Goal: Contribute content

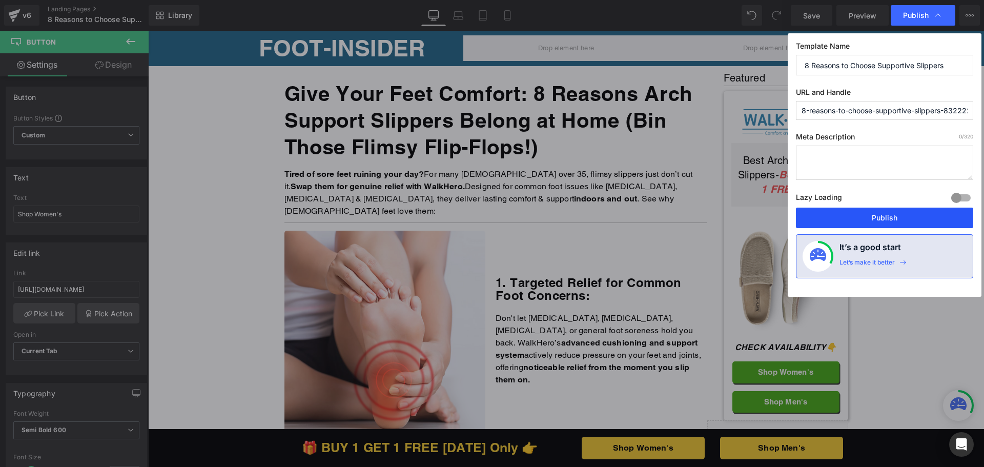
click at [904, 213] on button "Publish" at bounding box center [884, 218] width 177 height 20
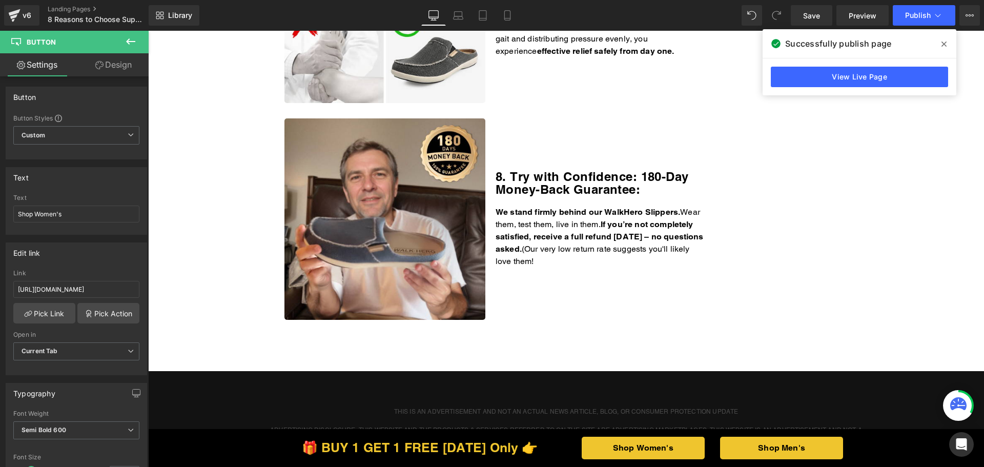
scroll to position [1691, 0]
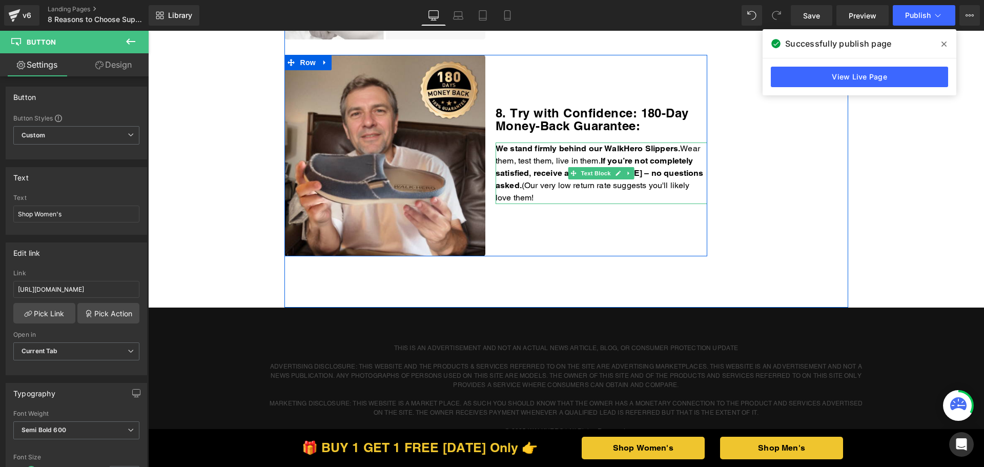
click at [605, 185] on p "We stand firmly behind our WalkHero Slippers. Wear them, test them, live in the…" at bounding box center [602, 172] width 212 height 61
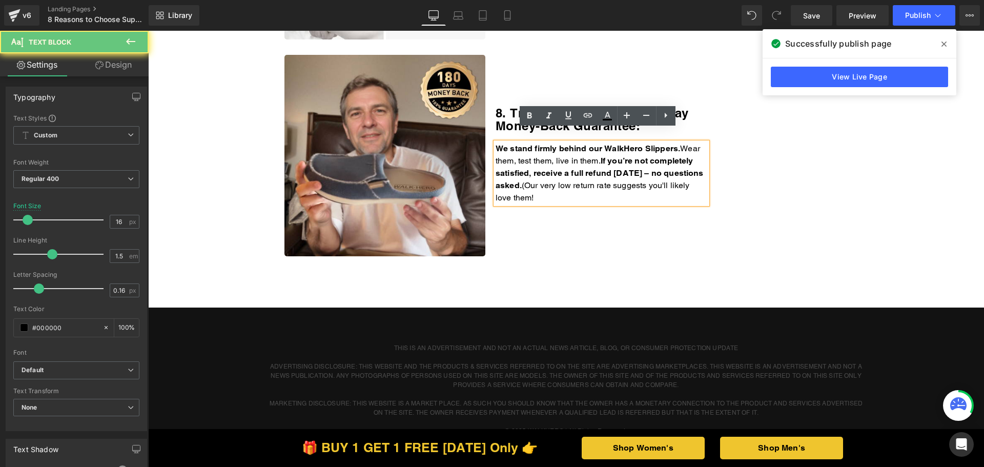
click at [596, 184] on p "We stand firmly behind our WalkHero Slippers. Wear them, test them, live in the…" at bounding box center [602, 172] width 212 height 61
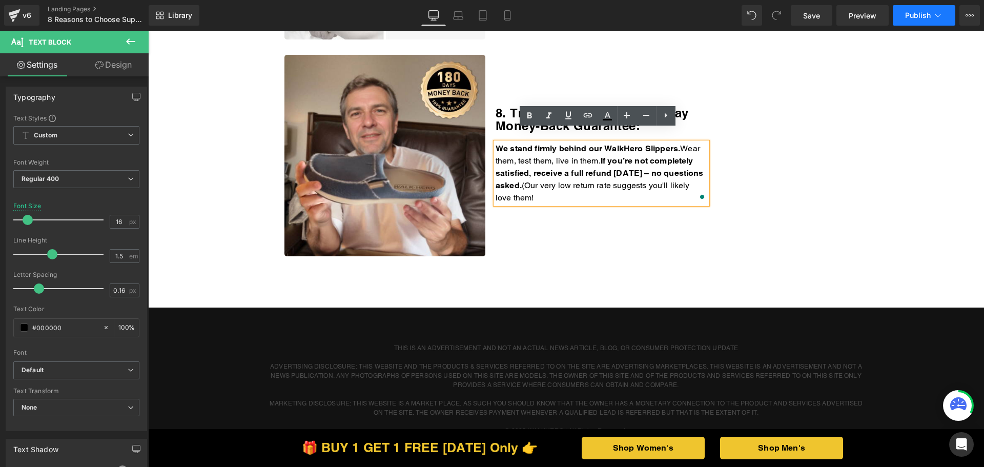
click at [910, 9] on button "Publish" at bounding box center [924, 15] width 63 height 20
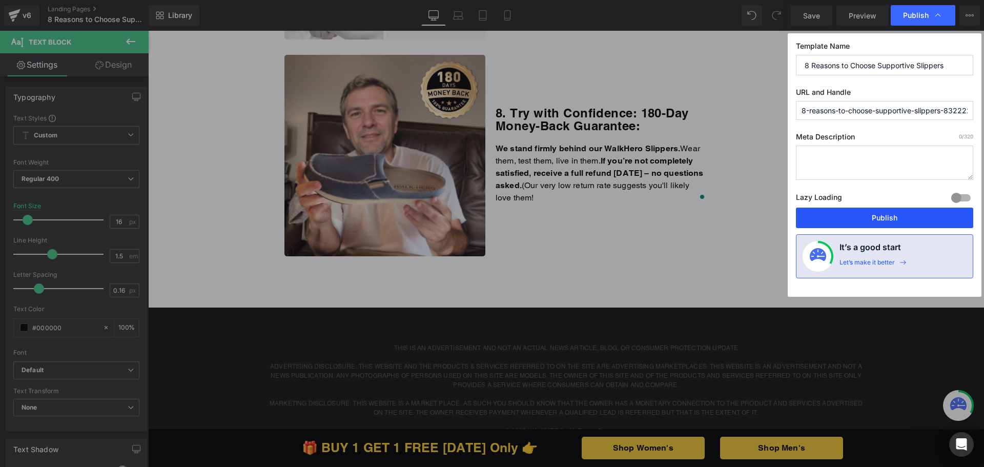
click at [864, 211] on button "Publish" at bounding box center [884, 218] width 177 height 20
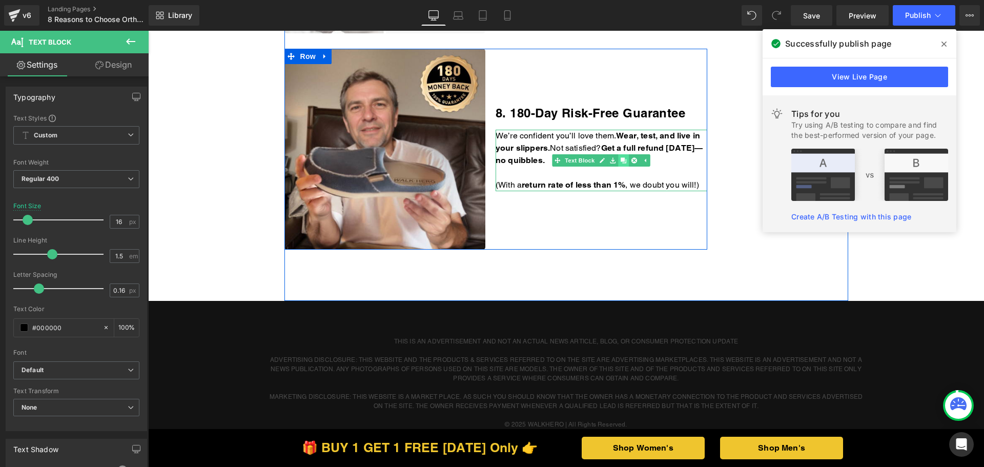
click at [624, 160] on link at bounding box center [623, 160] width 11 height 12
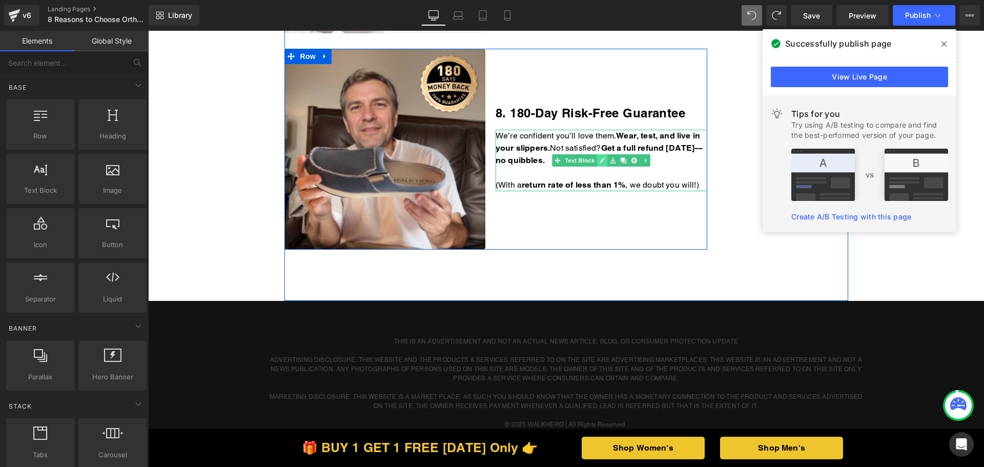
click at [600, 161] on icon at bounding box center [602, 160] width 5 height 5
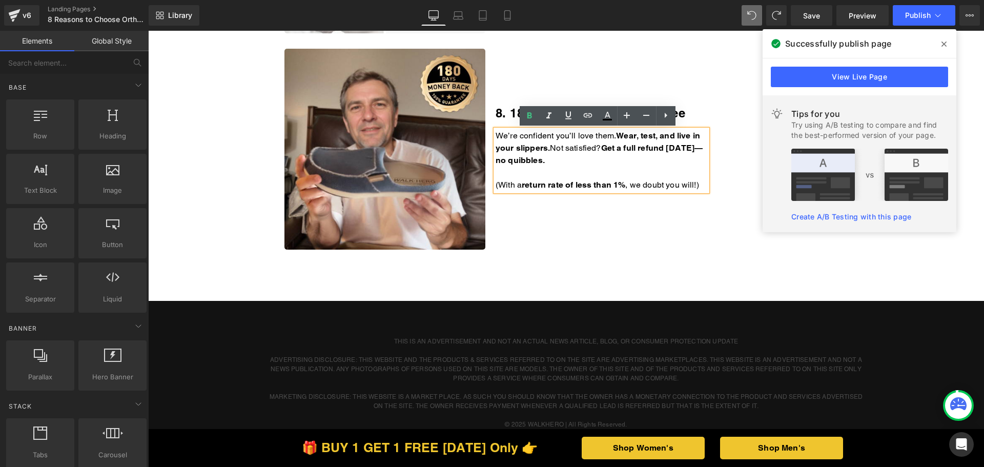
click at [607, 163] on p "We’re confident you’ll love them. Wear, test, and live in your slippers. Not sa…" at bounding box center [602, 148] width 212 height 37
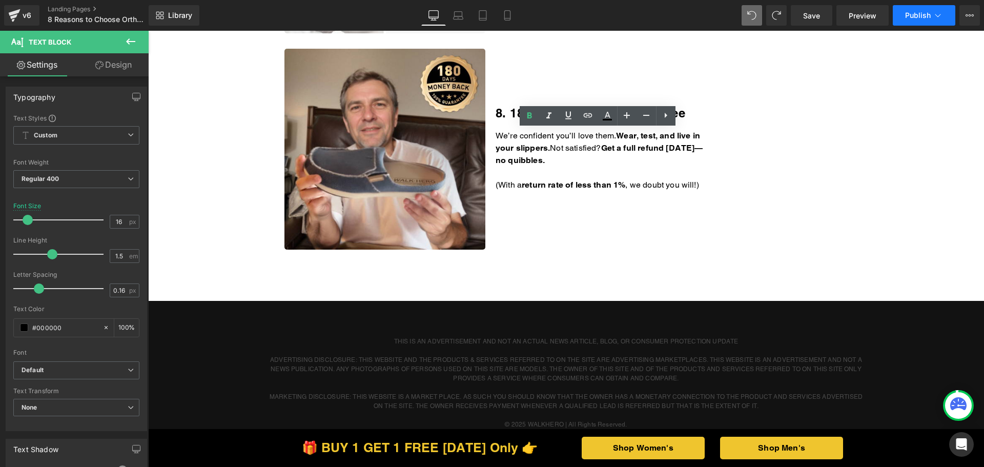
click at [923, 18] on span "Publish" at bounding box center [918, 15] width 26 height 8
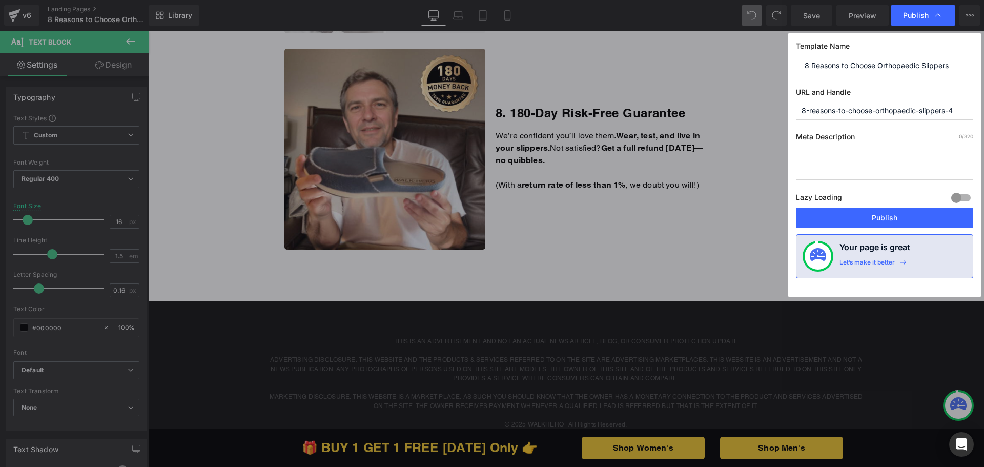
click at [864, 207] on div "Lazy Loading Build Upgrade plan to unlock" at bounding box center [884, 199] width 177 height 17
click at [864, 213] on button "Publish" at bounding box center [884, 218] width 177 height 20
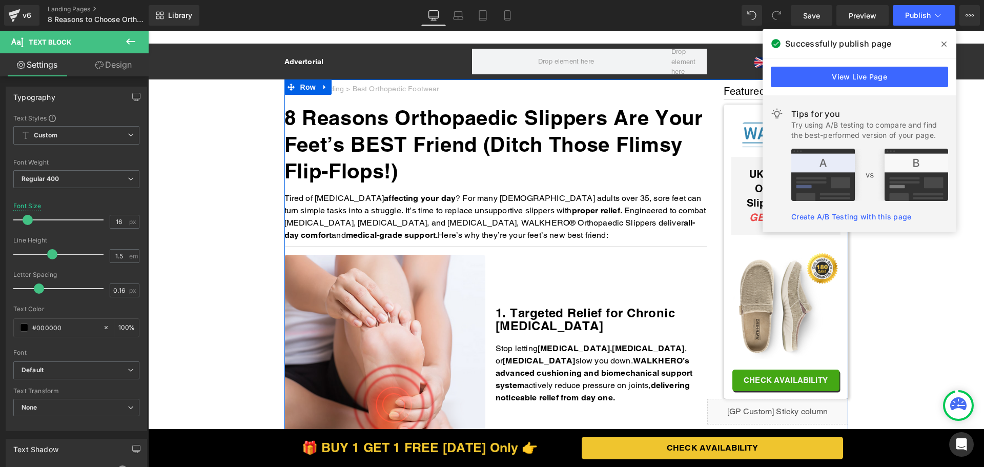
scroll to position [1742, 0]
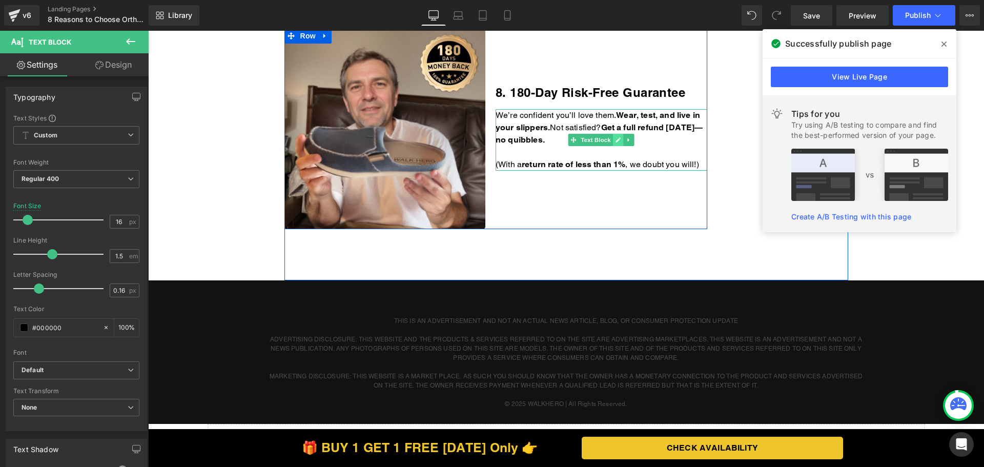
click at [615, 141] on icon at bounding box center [618, 140] width 6 height 6
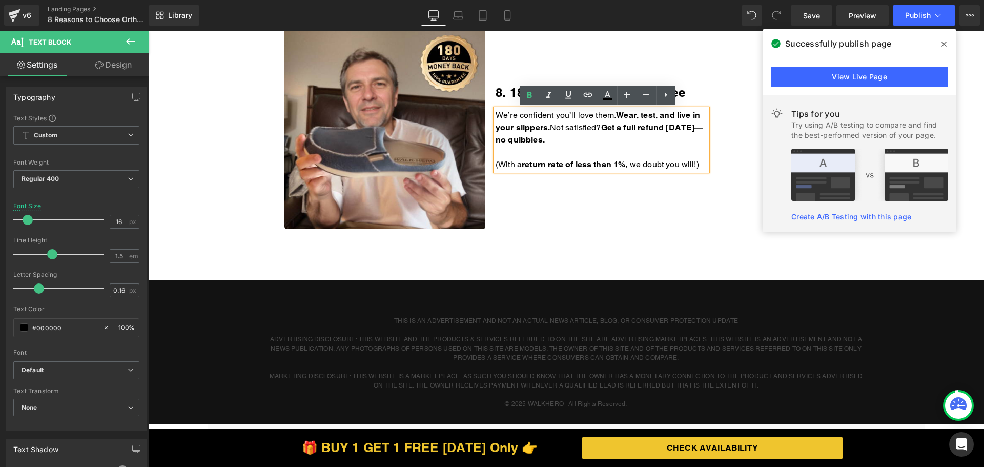
click at [605, 142] on p "We’re confident you’ll love them. Wear, test, and live in your slippers. Not sa…" at bounding box center [602, 127] width 212 height 37
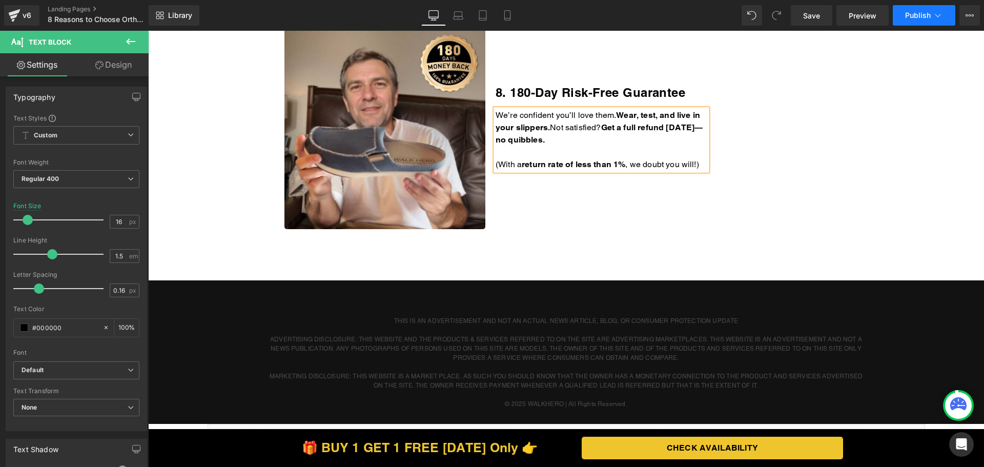
click at [914, 19] on span "Publish" at bounding box center [918, 15] width 26 height 8
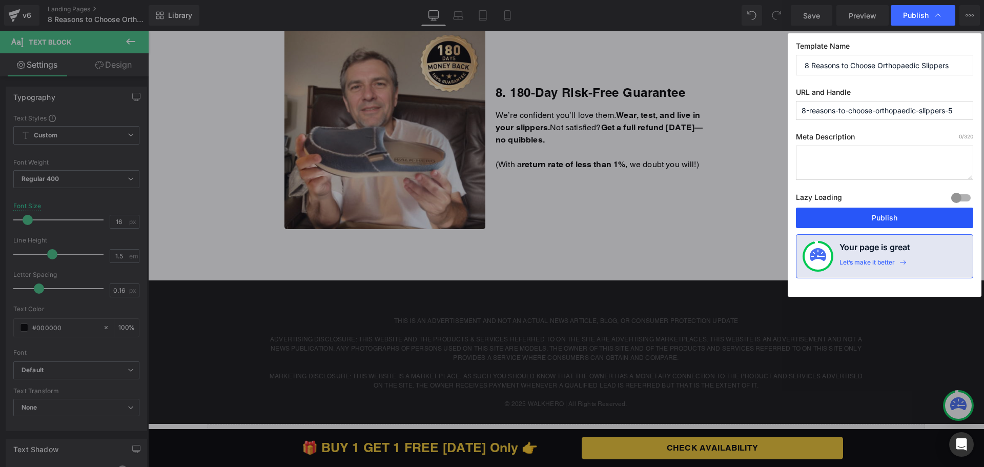
click at [864, 211] on button "Publish" at bounding box center [884, 218] width 177 height 20
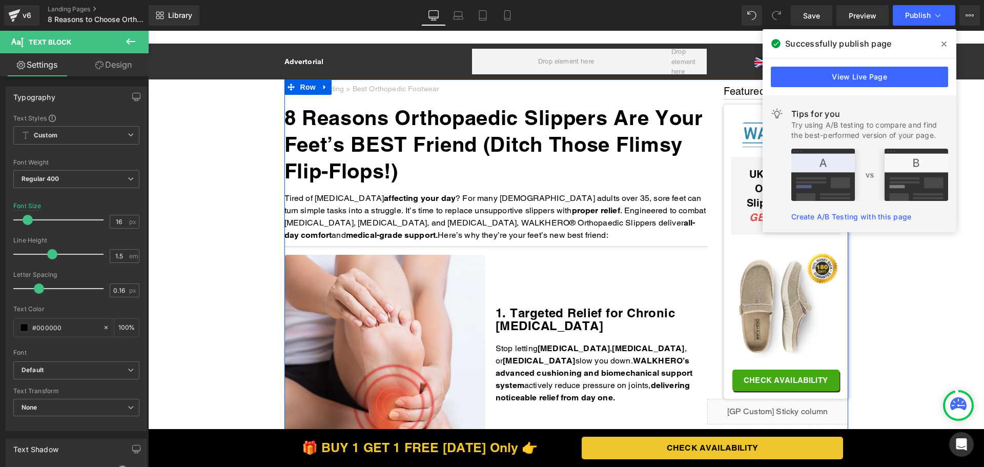
scroll to position [1742, 0]
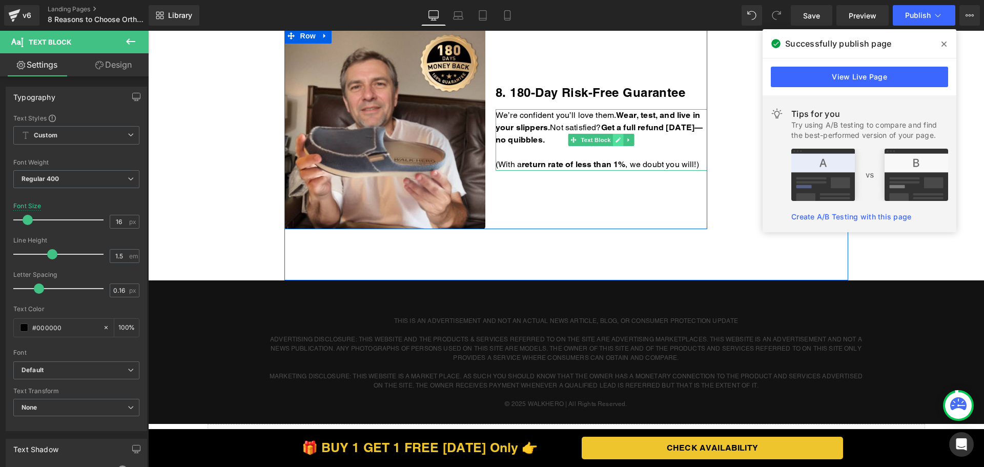
click at [615, 140] on icon at bounding box center [618, 140] width 6 height 6
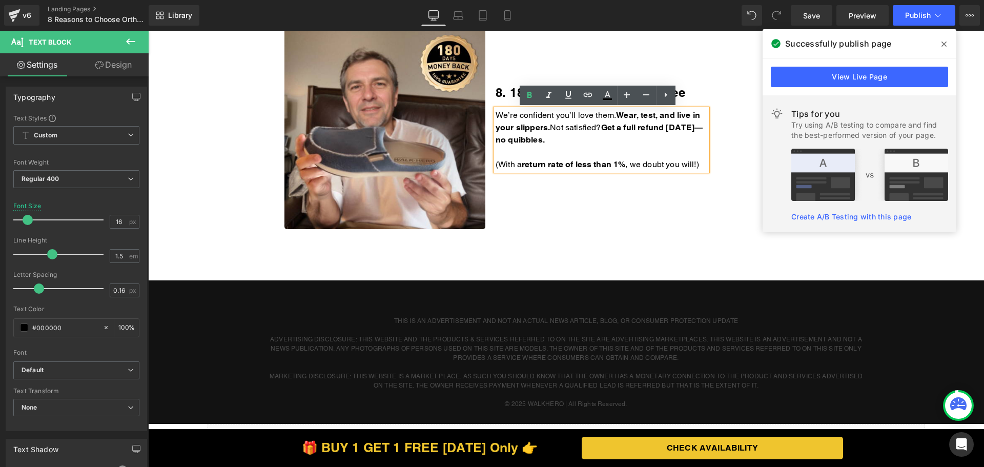
click at [606, 142] on p "We’re confident you’ll love them. Wear, test, and live in your slippers. Not sa…" at bounding box center [602, 127] width 212 height 37
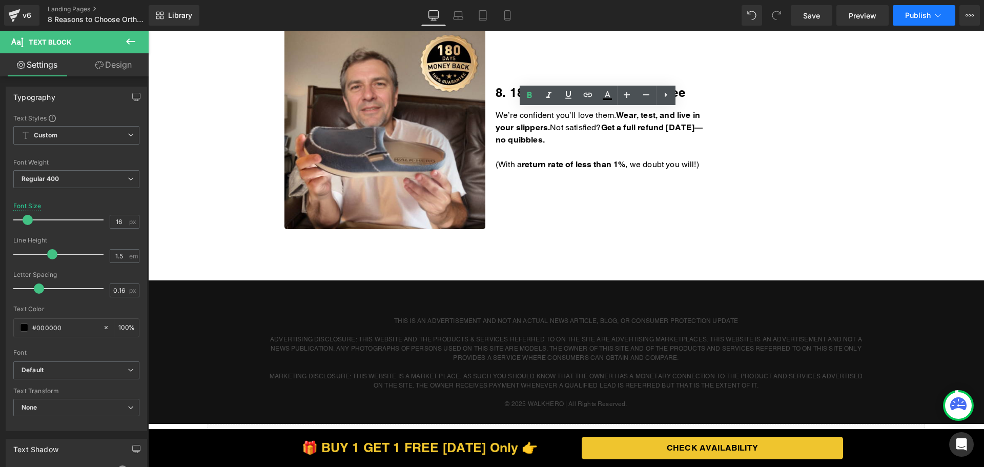
click at [927, 6] on button "Publish" at bounding box center [924, 15] width 63 height 20
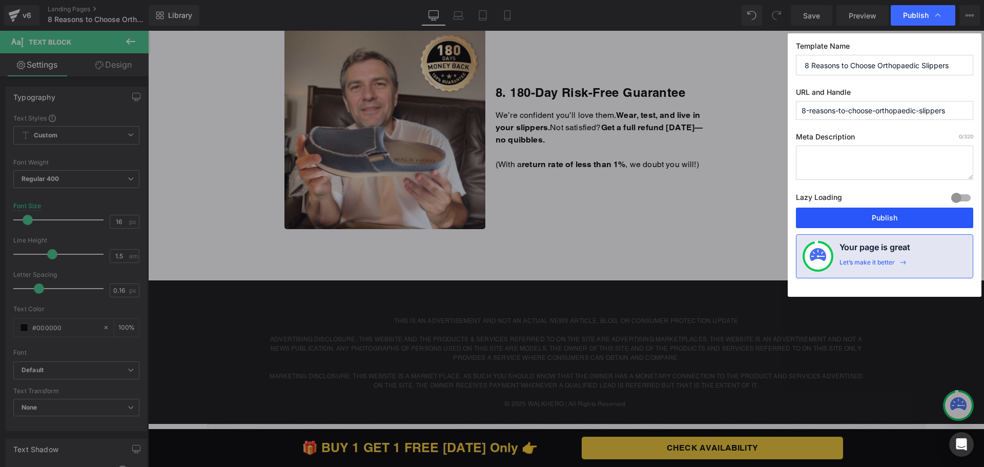
click at [860, 209] on button "Publish" at bounding box center [884, 218] width 177 height 20
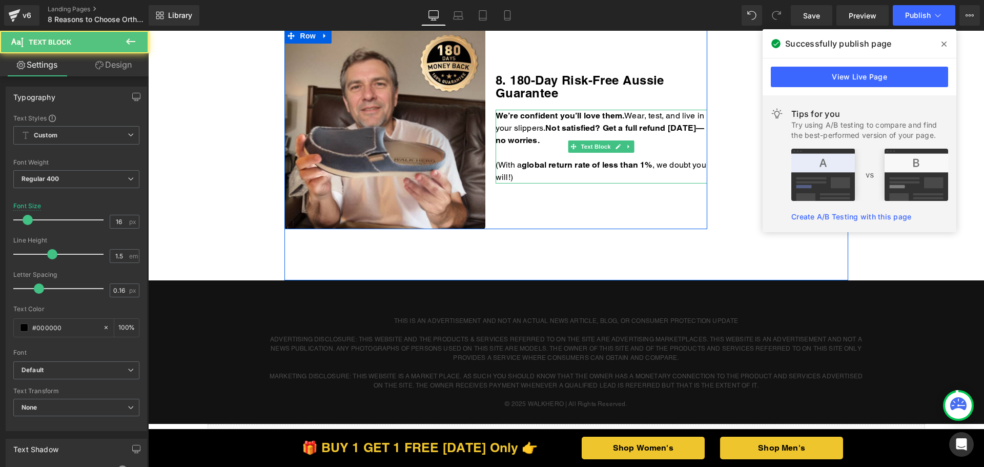
click at [570, 172] on p "(With a g lobal return rate of less than 1% , we doubt you will!)" at bounding box center [602, 171] width 212 height 25
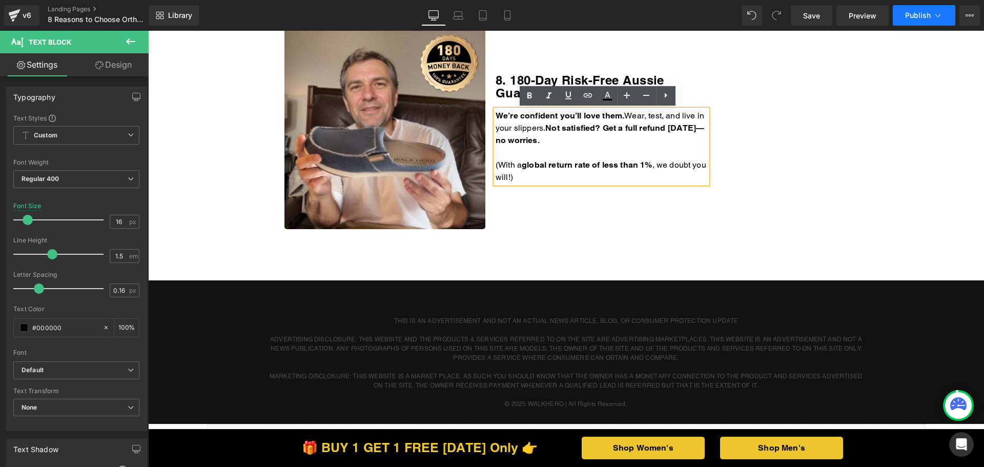
click at [915, 18] on span "Publish" at bounding box center [918, 15] width 26 height 8
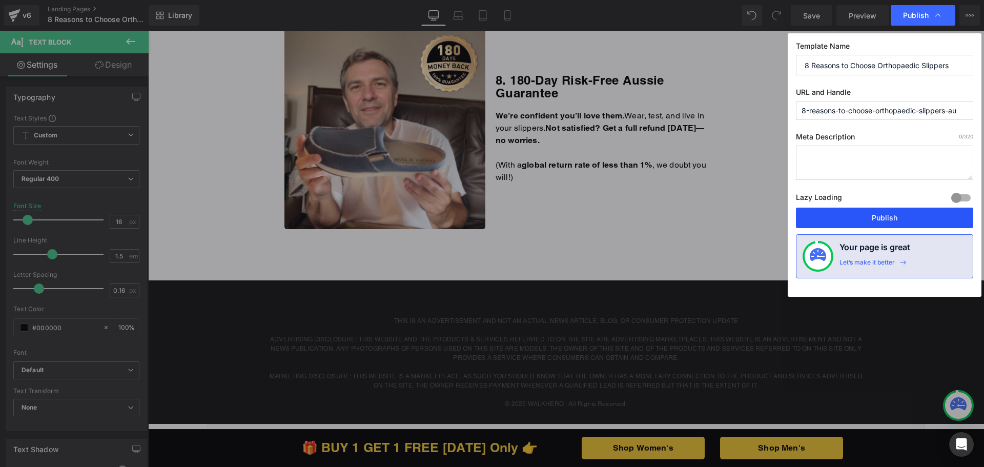
click at [870, 216] on button "Publish" at bounding box center [884, 218] width 177 height 20
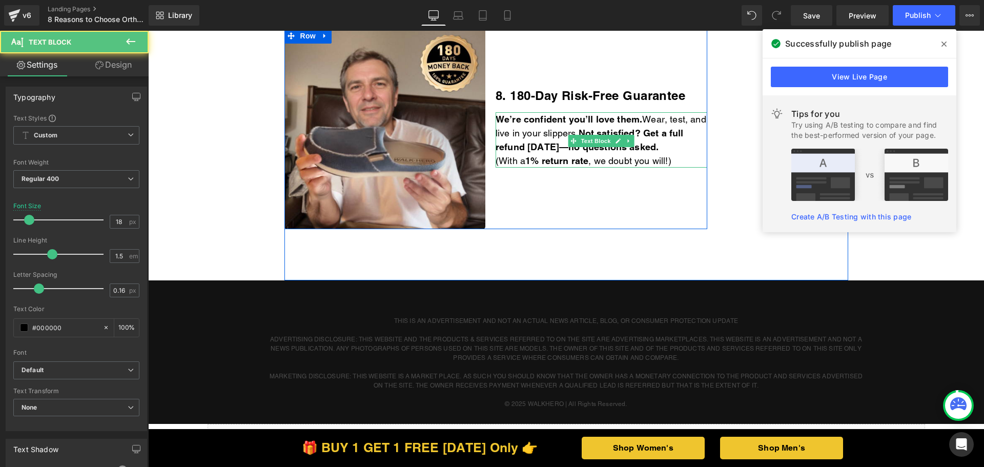
click at [688, 162] on p "(With a 1% return rate , we doubt you will!)" at bounding box center [602, 161] width 212 height 14
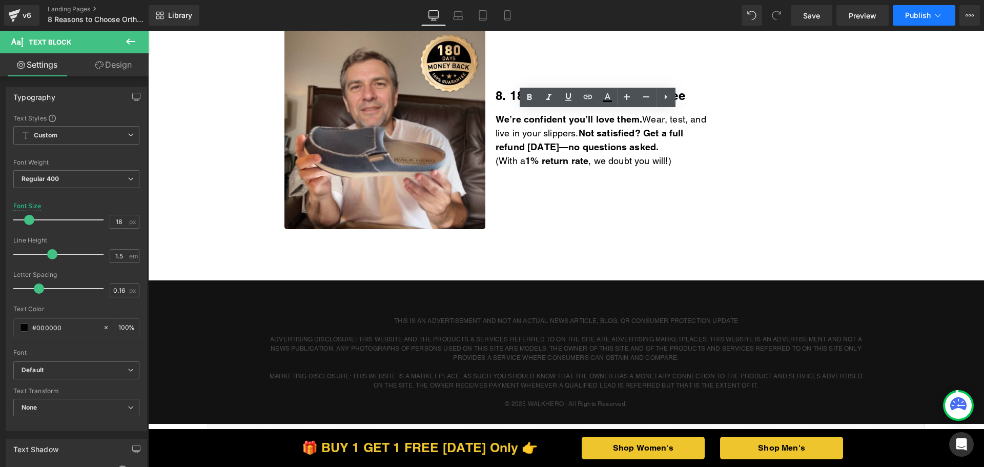
click at [911, 22] on button "Publish" at bounding box center [924, 15] width 63 height 20
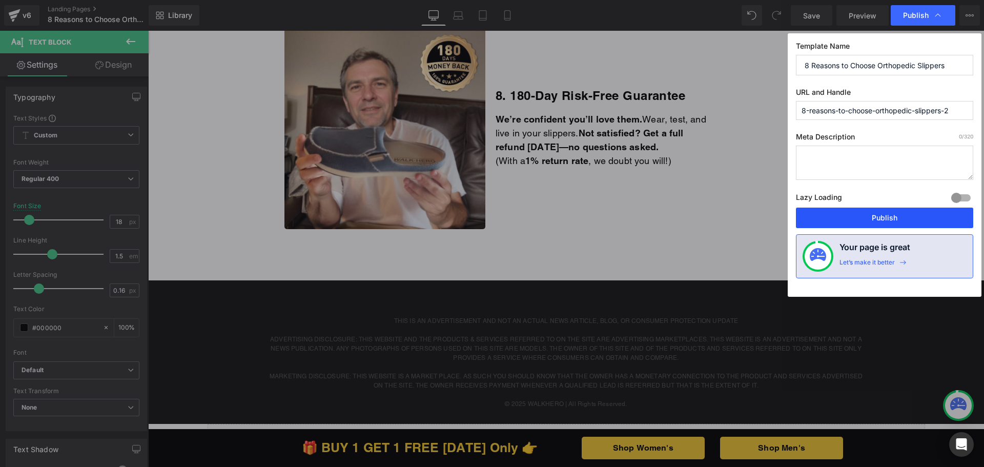
click at [868, 220] on button "Publish" at bounding box center [884, 218] width 177 height 20
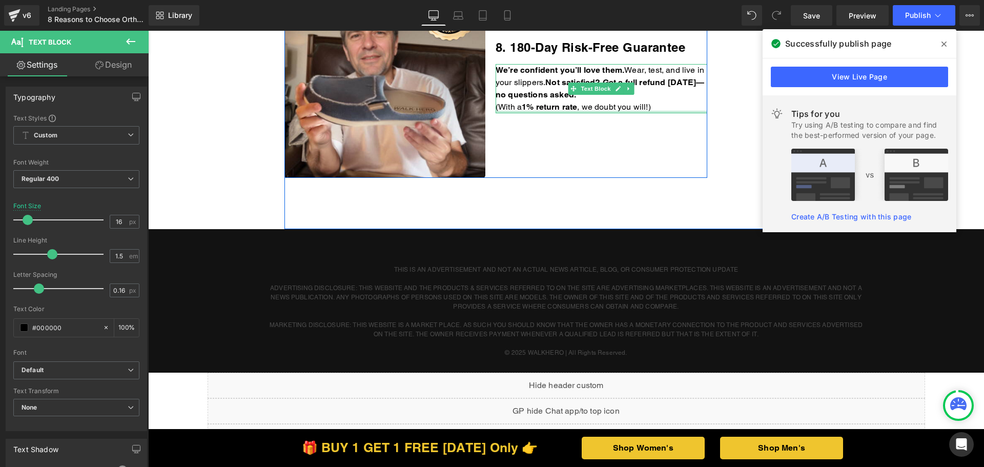
click at [666, 113] on div at bounding box center [602, 112] width 212 height 3
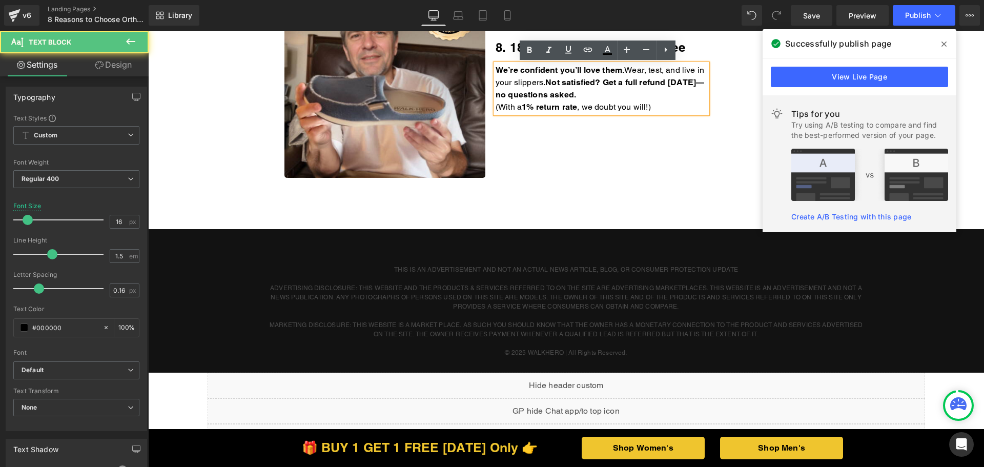
click at [668, 106] on p "(With a 1% return rate , we doubt you will!)" at bounding box center [602, 107] width 212 height 12
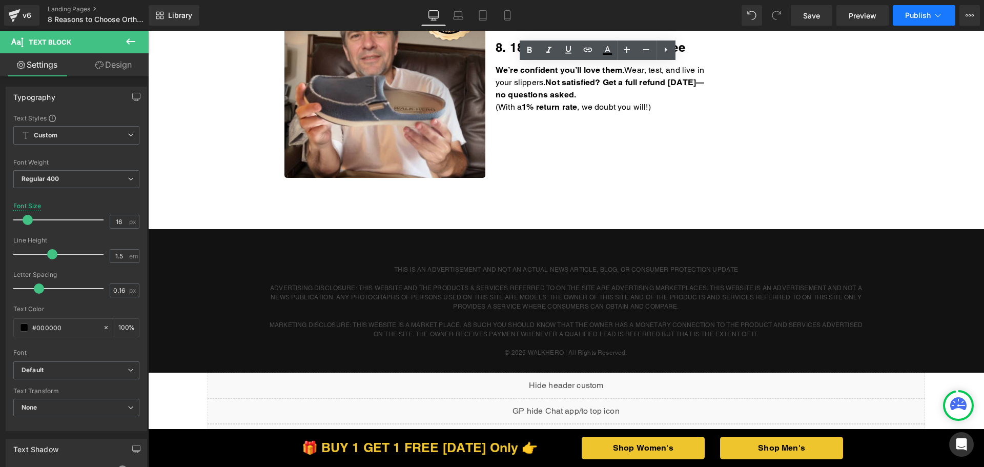
click at [913, 19] on span "Publish" at bounding box center [918, 15] width 26 height 8
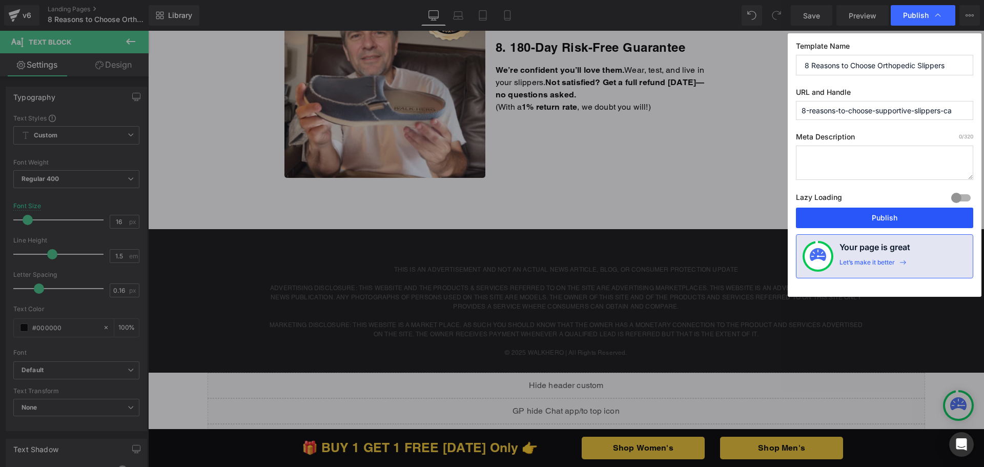
click at [875, 210] on button "Publish" at bounding box center [884, 218] width 177 height 20
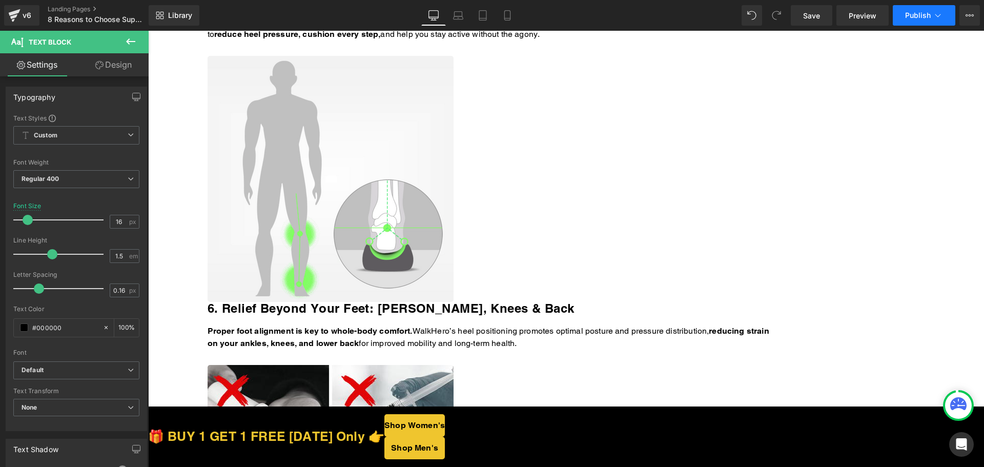
click at [908, 18] on span "Publish" at bounding box center [918, 15] width 26 height 8
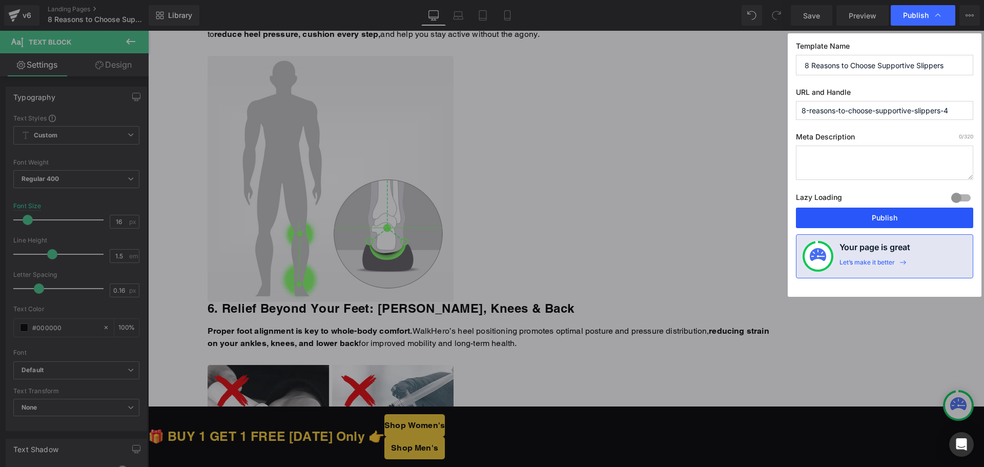
click at [853, 218] on button "Publish" at bounding box center [884, 218] width 177 height 20
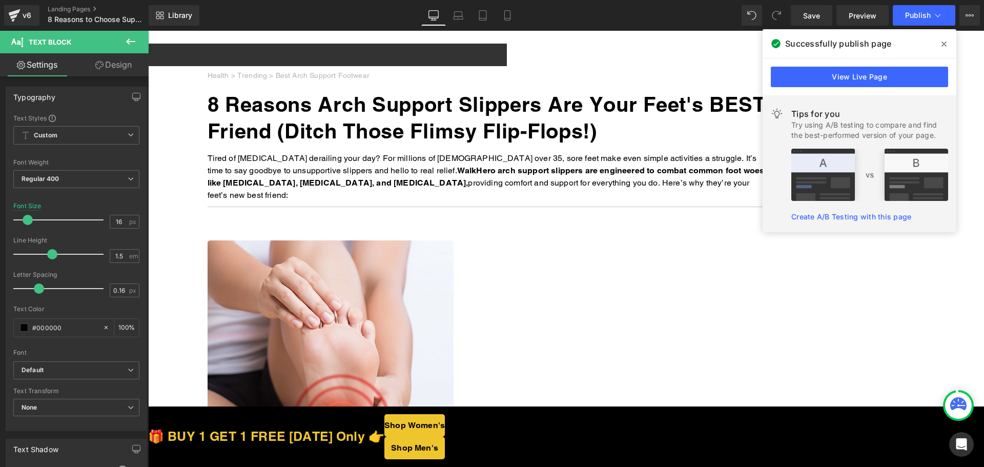
scroll to position [1691, 0]
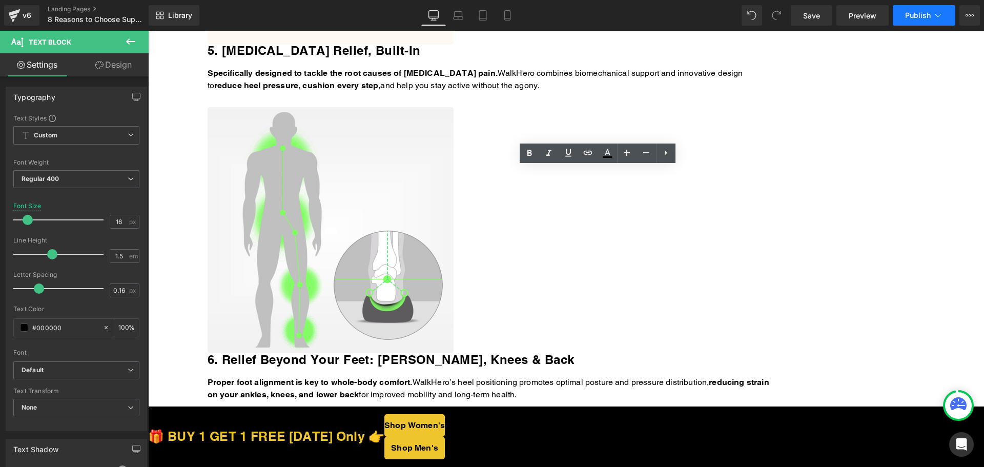
click at [914, 17] on span "Publish" at bounding box center [918, 15] width 26 height 8
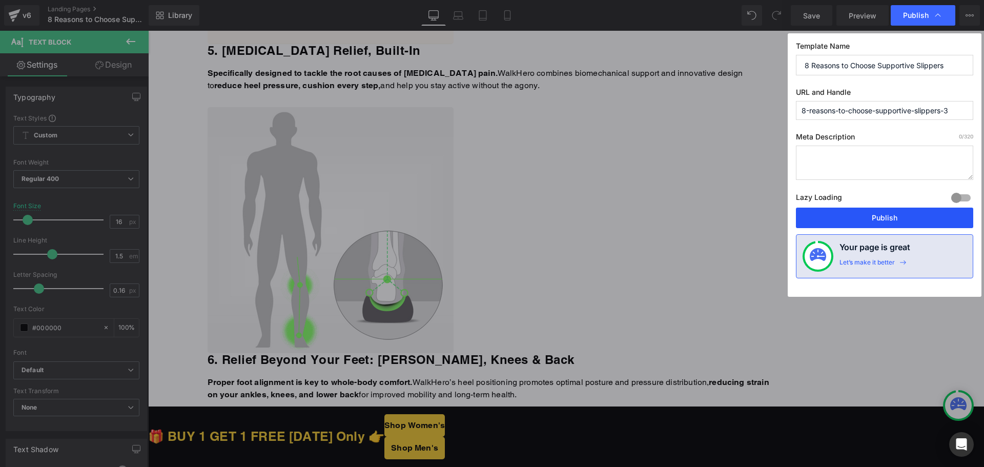
click at [847, 216] on button "Publish" at bounding box center [884, 218] width 177 height 20
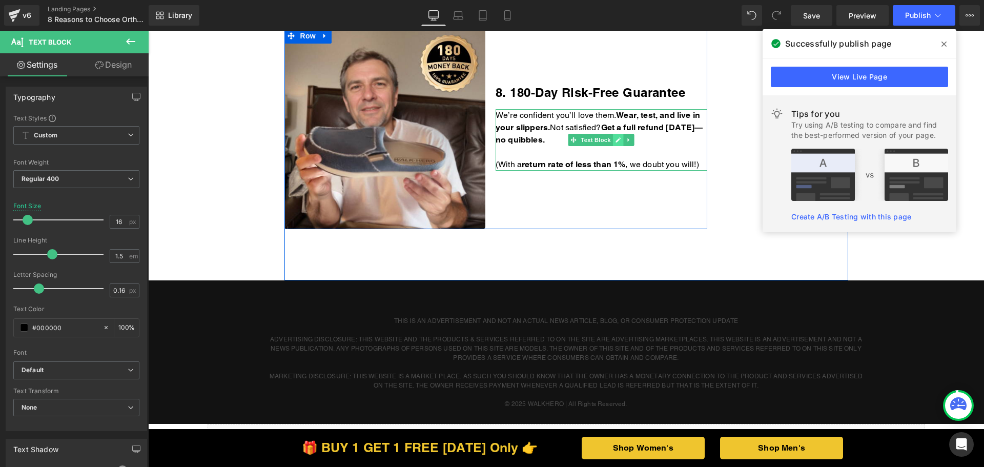
click at [615, 135] on link at bounding box center [618, 140] width 11 height 12
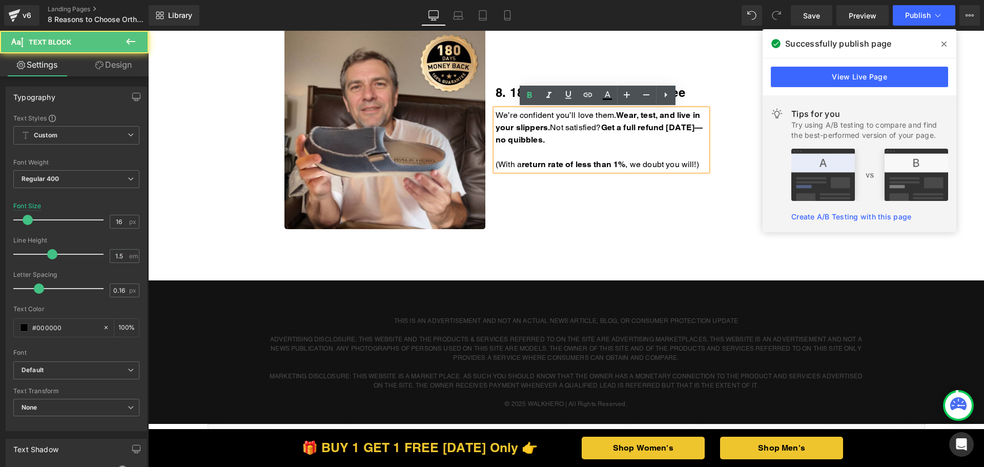
click at [603, 140] on p "We’re confident you’ll love them. Wear, test, and live in your slippers. Not sa…" at bounding box center [602, 127] width 212 height 37
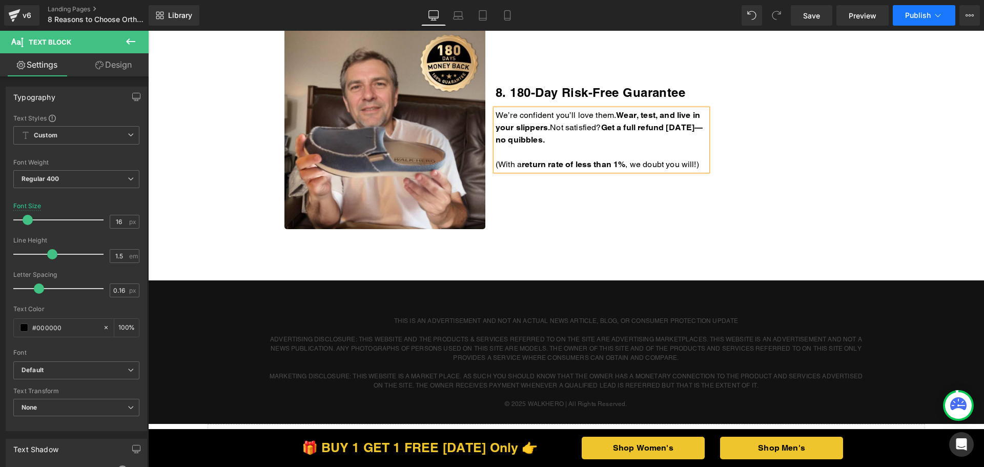
click at [922, 18] on span "Publish" at bounding box center [918, 15] width 26 height 8
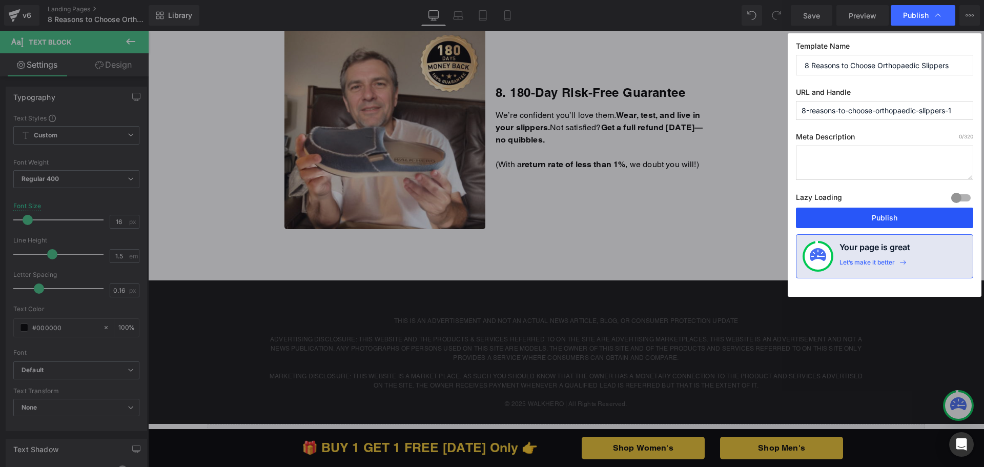
click at [837, 208] on button "Publish" at bounding box center [884, 218] width 177 height 20
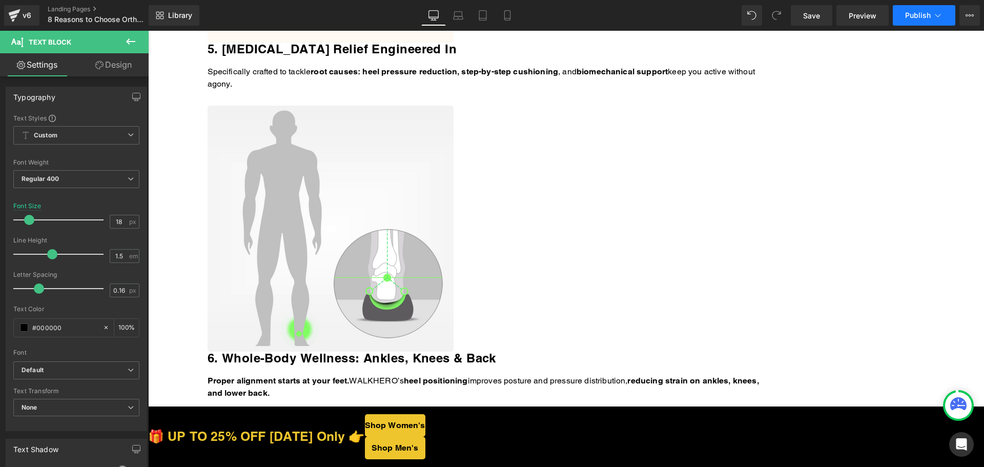
click at [911, 24] on button "Publish" at bounding box center [924, 15] width 63 height 20
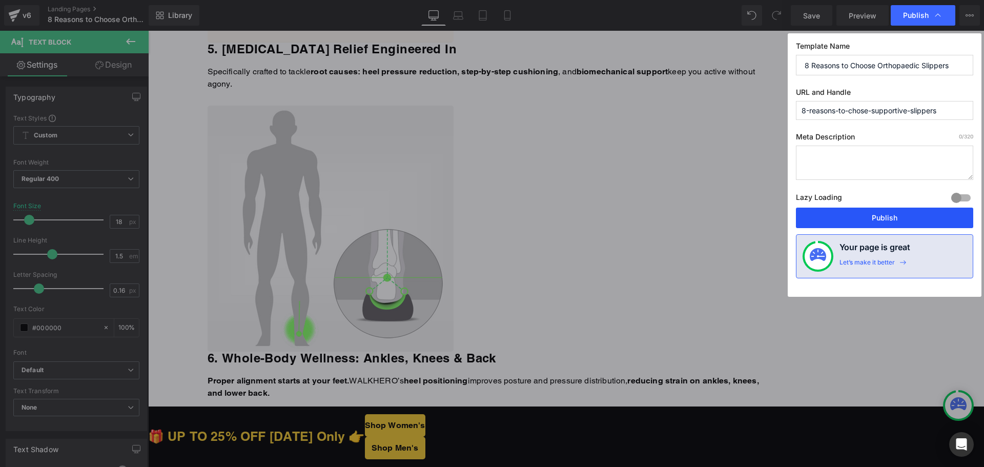
click at [834, 214] on button "Publish" at bounding box center [884, 218] width 177 height 20
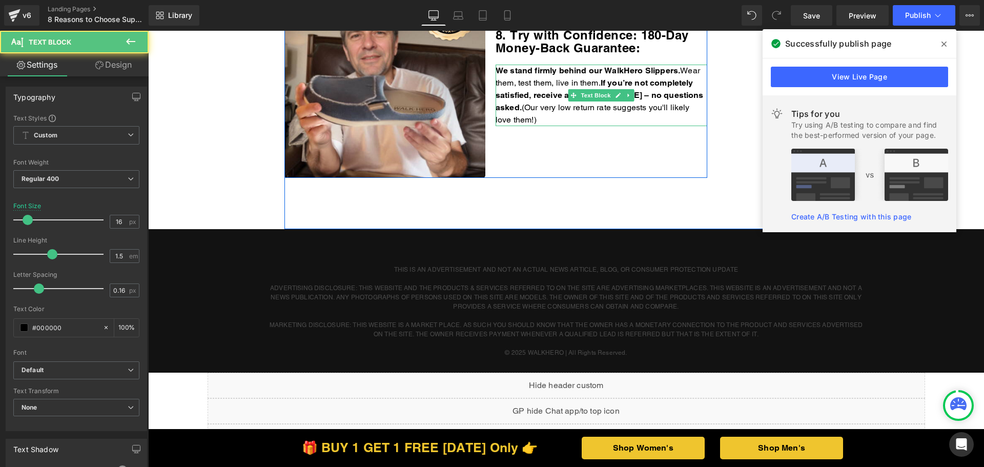
click at [610, 109] on p "We stand firmly behind our WalkHero Slippers. Wear them, test them, live in the…" at bounding box center [602, 95] width 212 height 61
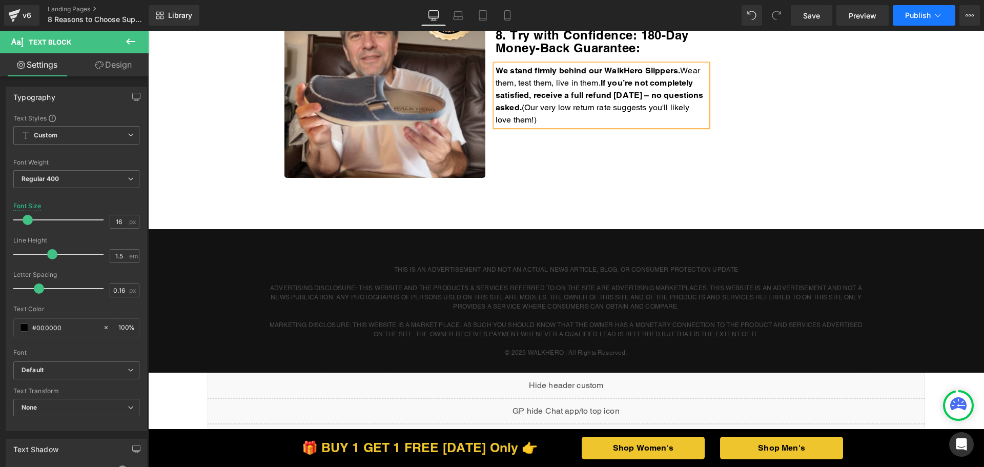
click at [916, 20] on button "Publish" at bounding box center [924, 15] width 63 height 20
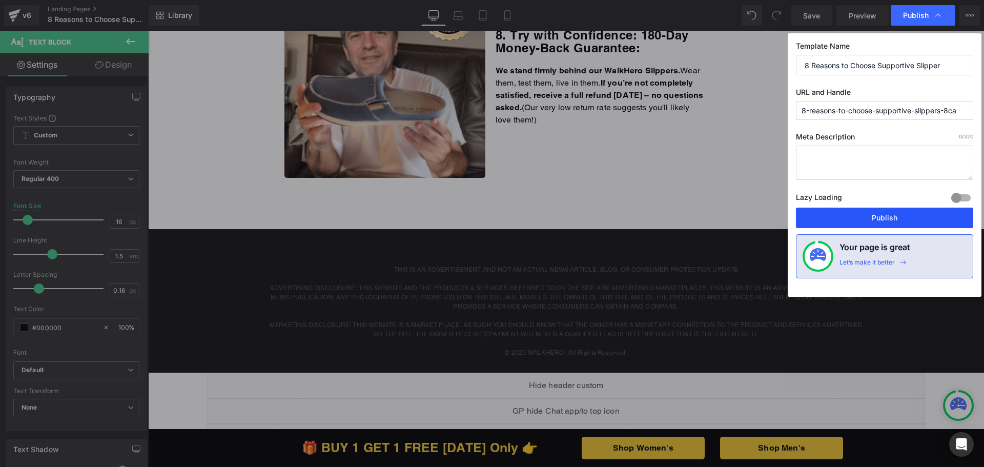
click at [845, 215] on button "Publish" at bounding box center [884, 218] width 177 height 20
